Goal: Information Seeking & Learning: Compare options

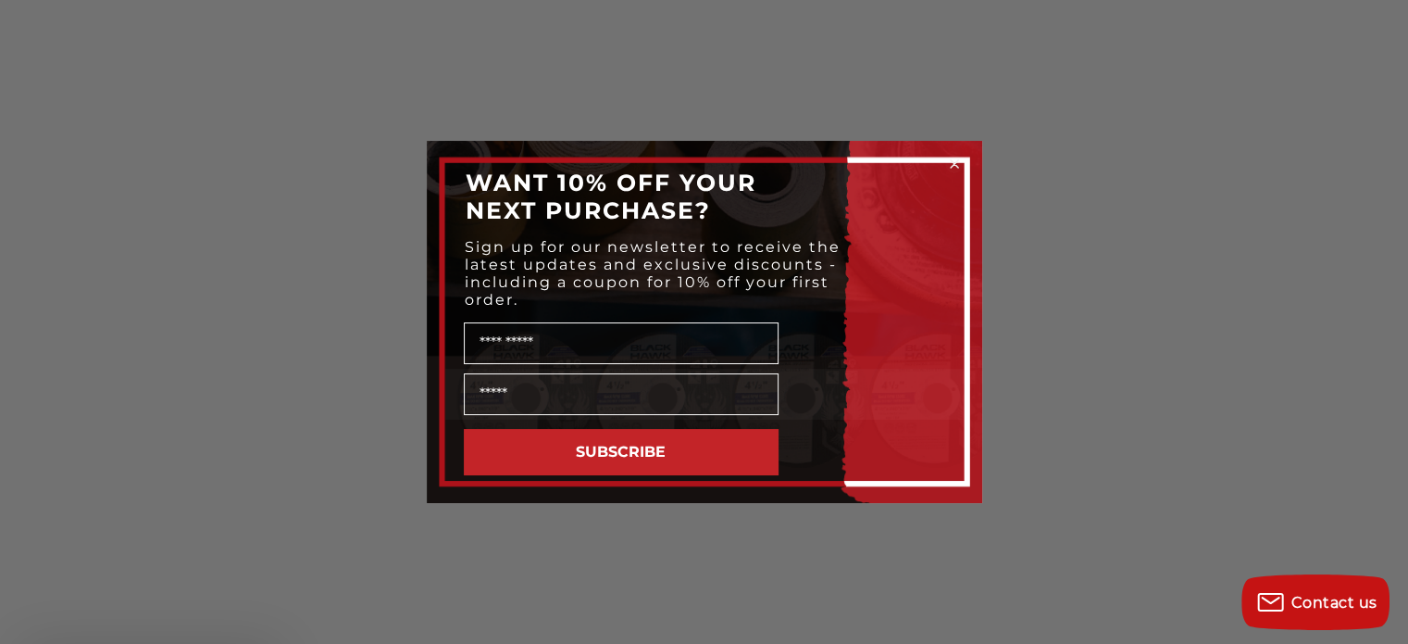
click at [956, 233] on div "WANT 10% OFF YOUR NEXT PURCHASE?" at bounding box center [704, 196] width 519 height 74
click at [953, 161] on circle "Close dialog" at bounding box center [954, 165] width 18 height 18
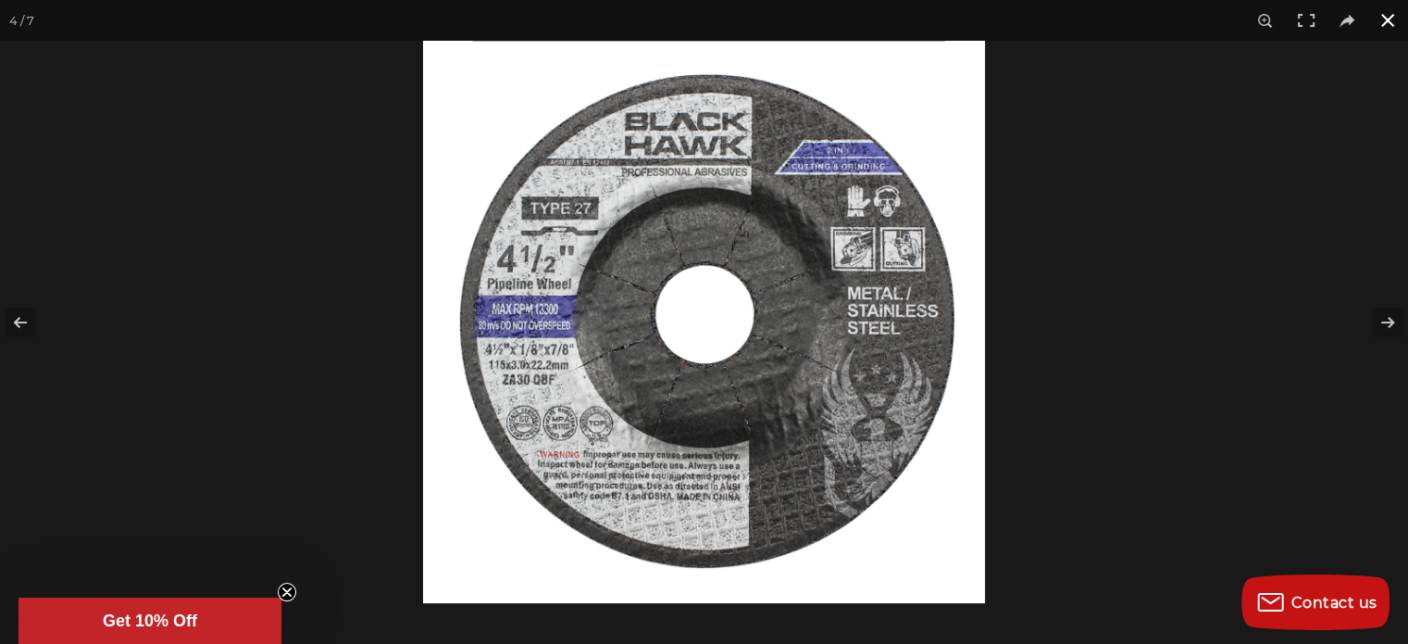
click at [1393, 13] on button at bounding box center [1388, 20] width 41 height 41
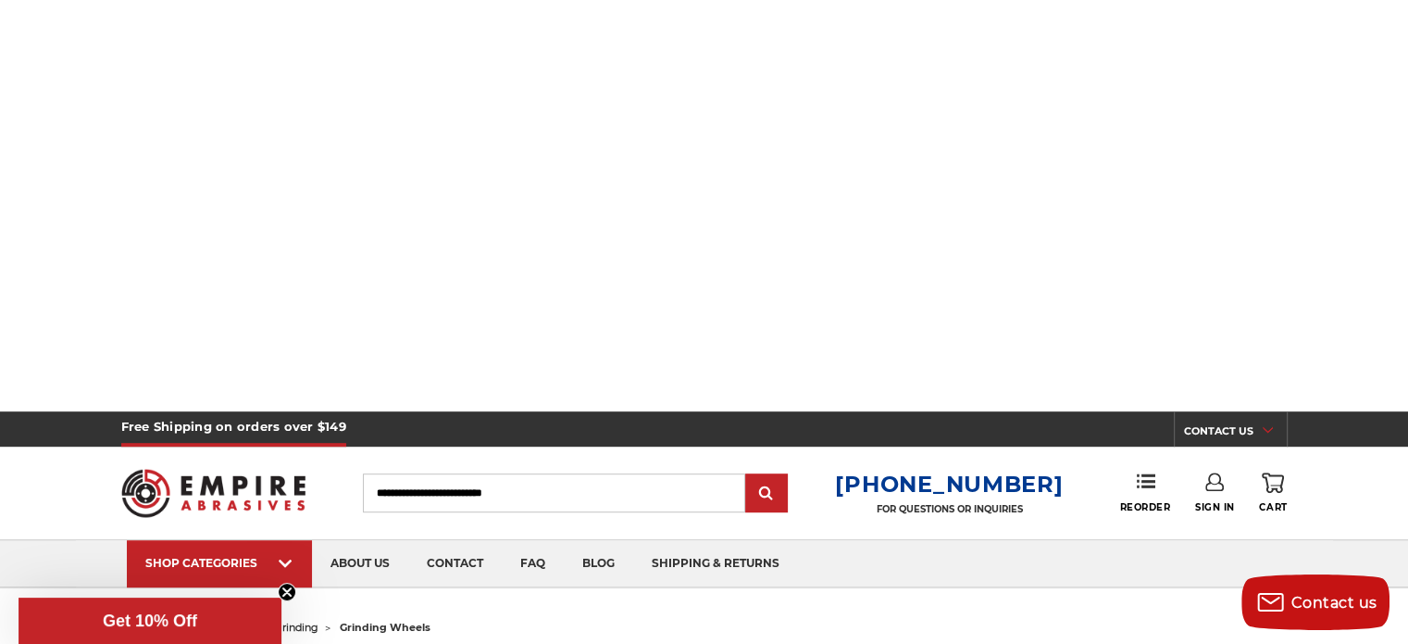
scroll to position [1019, 0]
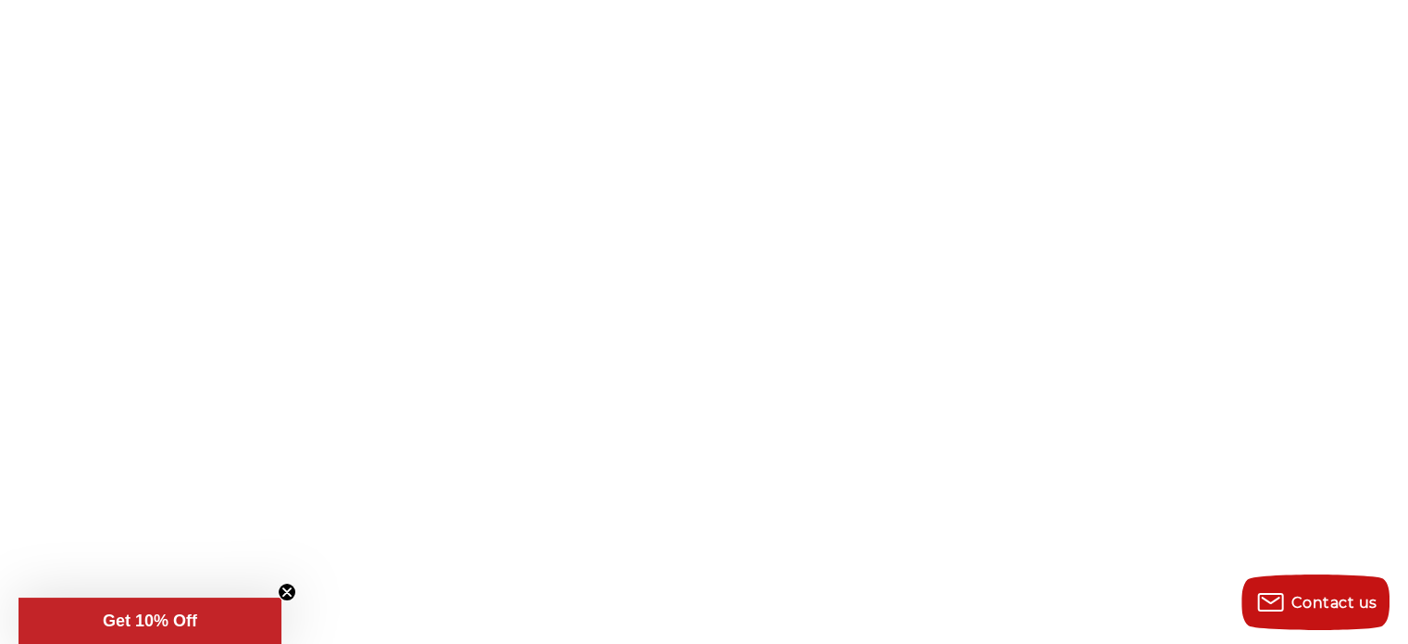
scroll to position [370, 0]
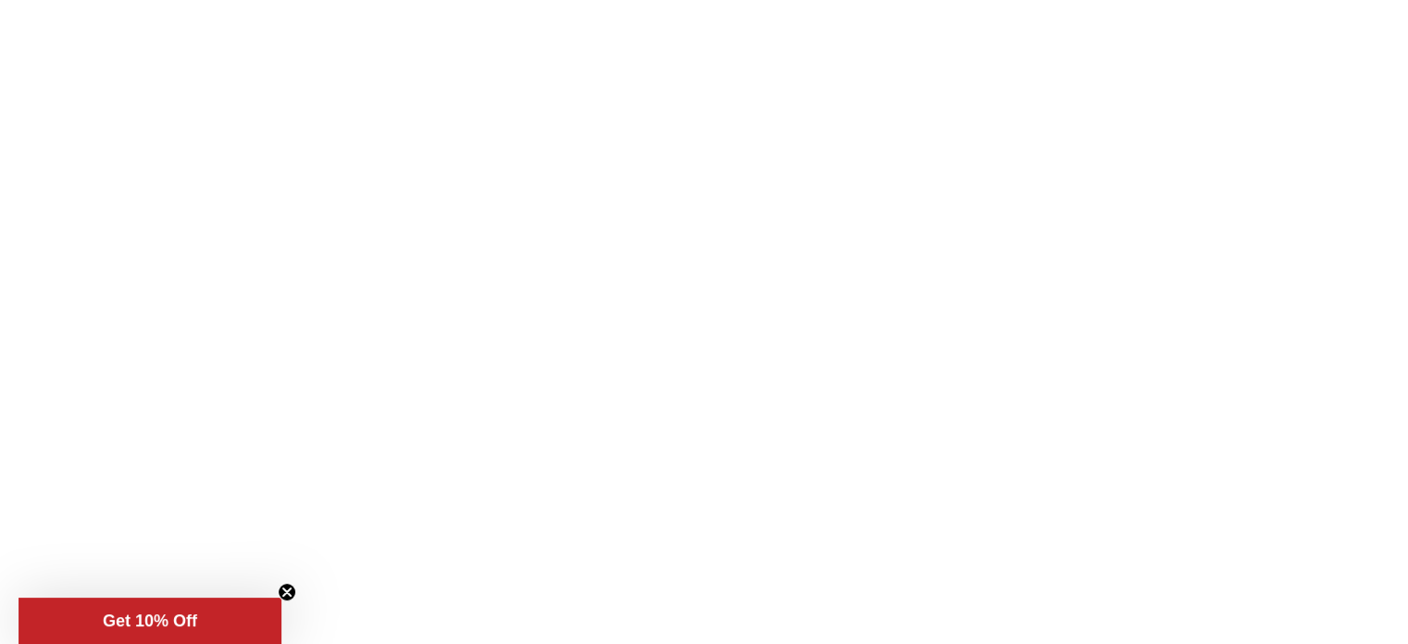
scroll to position [185, 0]
